Goal: Task Accomplishment & Management: Manage account settings

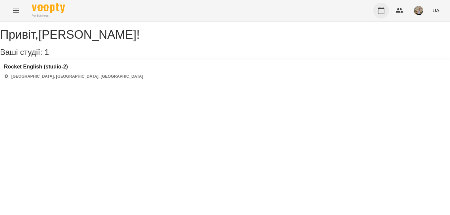
click at [384, 15] on button "button" at bounding box center [381, 11] width 16 height 16
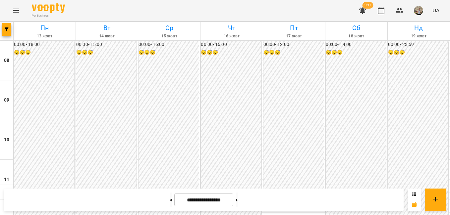
scroll to position [362, 0]
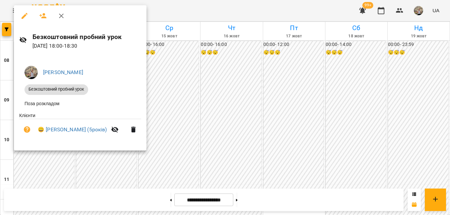
click at [149, 153] on div at bounding box center [225, 107] width 450 height 215
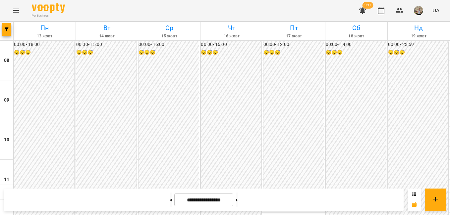
scroll to position [375, 0]
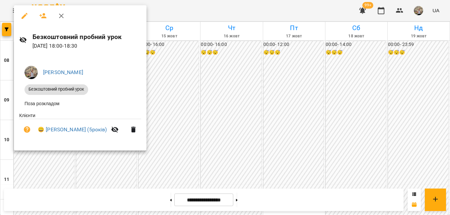
click at [241, 128] on div at bounding box center [225, 107] width 450 height 215
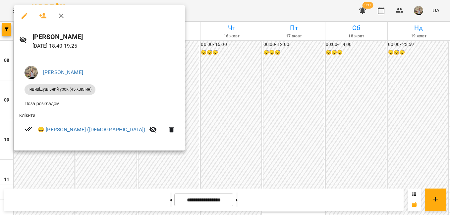
click at [59, 157] on div at bounding box center [225, 107] width 450 height 215
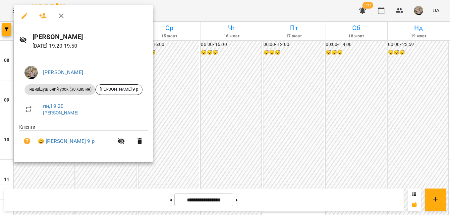
click at [60, 171] on div at bounding box center [225, 107] width 450 height 215
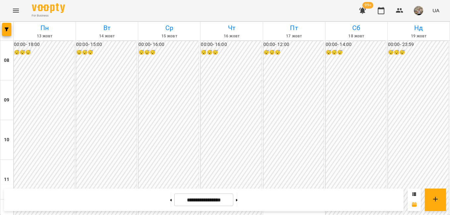
scroll to position [387, 0]
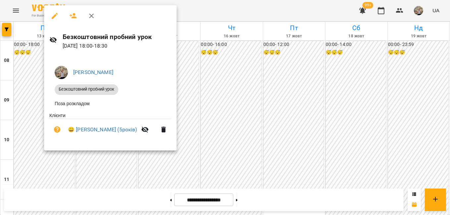
click at [36, 133] on div at bounding box center [225, 107] width 450 height 215
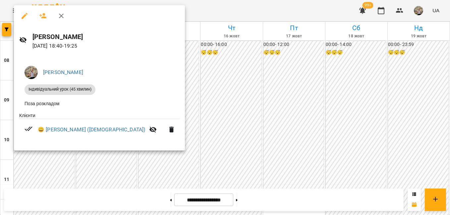
click at [68, 159] on div at bounding box center [225, 107] width 450 height 215
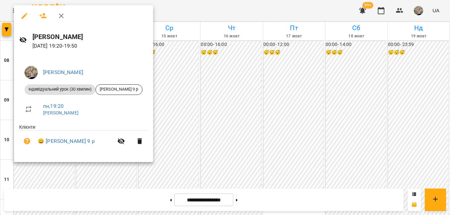
click at [44, 183] on div at bounding box center [225, 107] width 450 height 215
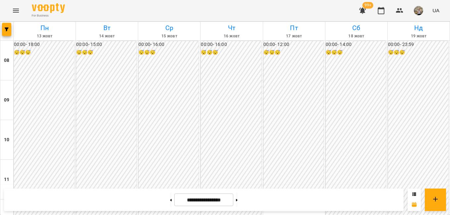
scroll to position [354, 0]
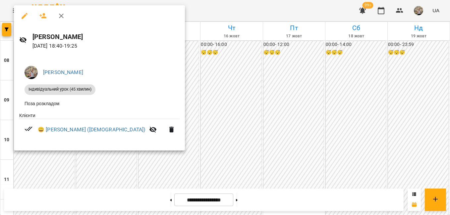
click at [205, 147] on div at bounding box center [225, 107] width 450 height 215
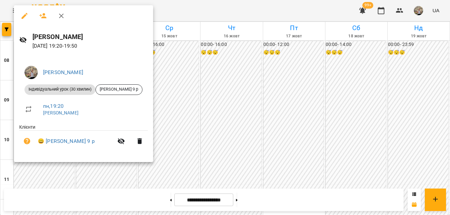
drag, startPoint x: 49, startPoint y: 175, endPoint x: 93, endPoint y: 6, distance: 175.4
click at [50, 175] on div at bounding box center [225, 107] width 450 height 215
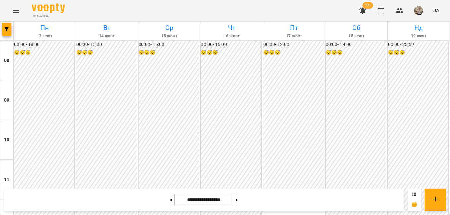
scroll to position [338, 0]
